Goal: Task Accomplishment & Management: Use online tool/utility

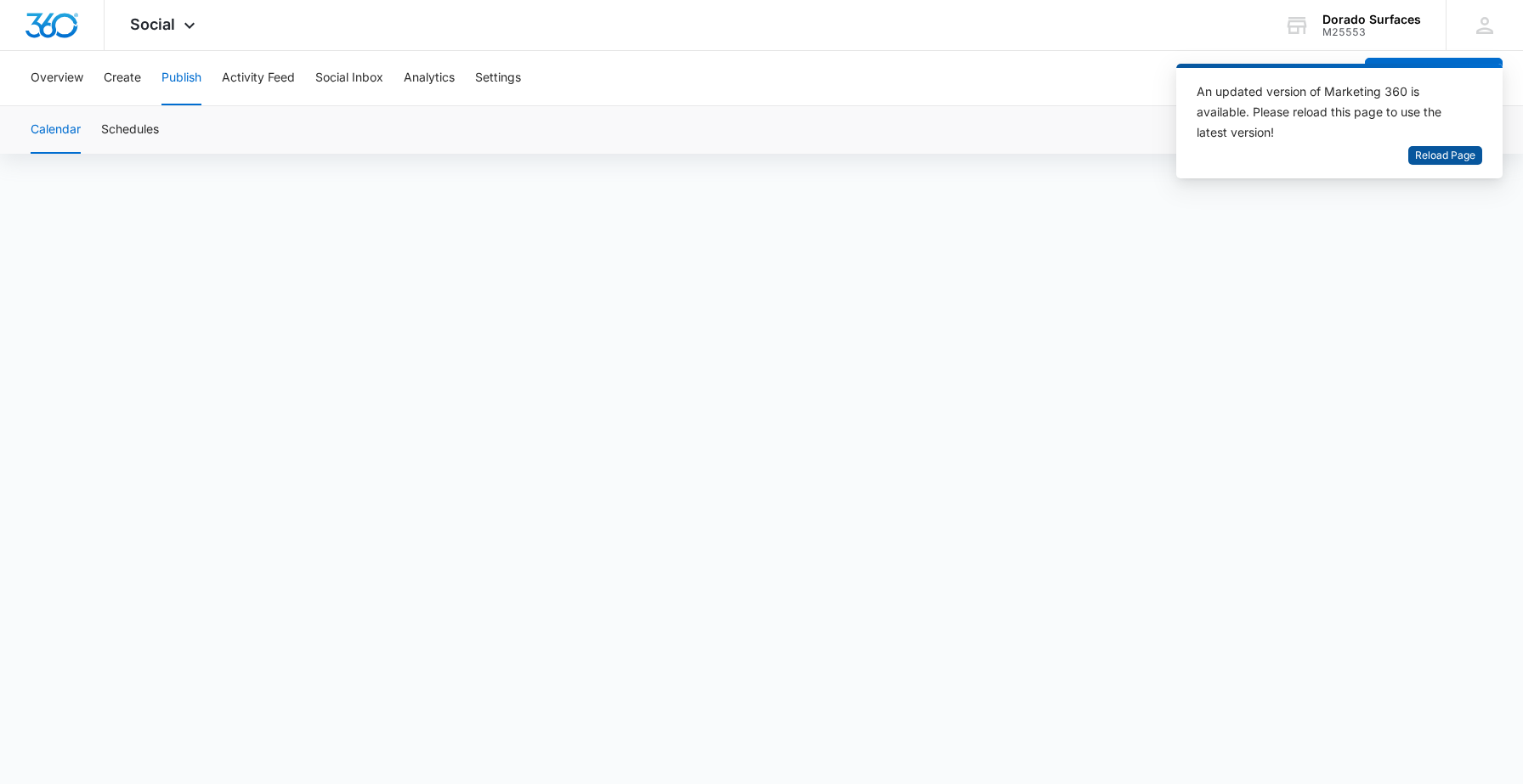
click at [1432, 152] on span "Reload Page" at bounding box center [1445, 155] width 60 height 16
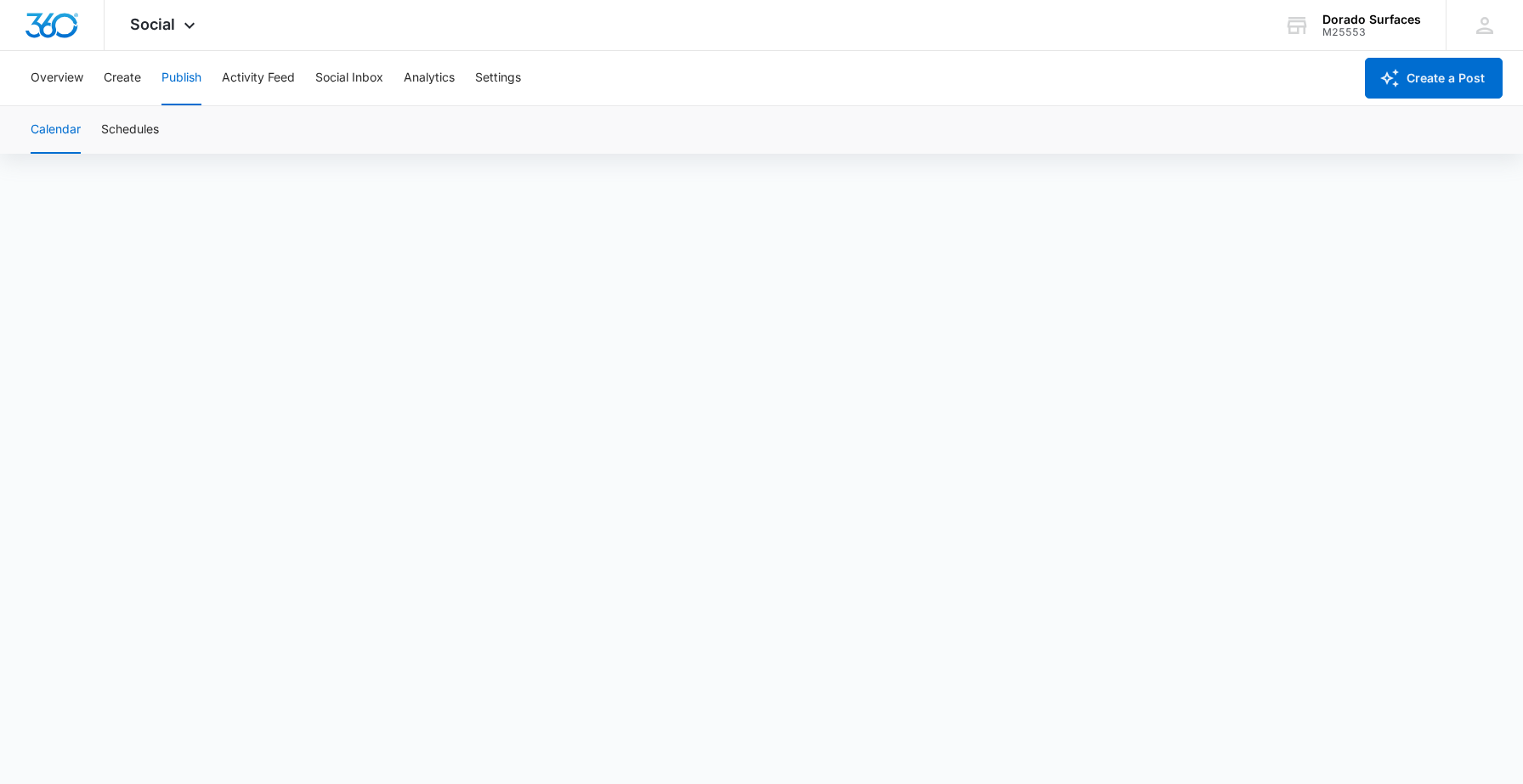
scroll to position [12, 0]
